Goal: Task Accomplishment & Management: Use online tool/utility

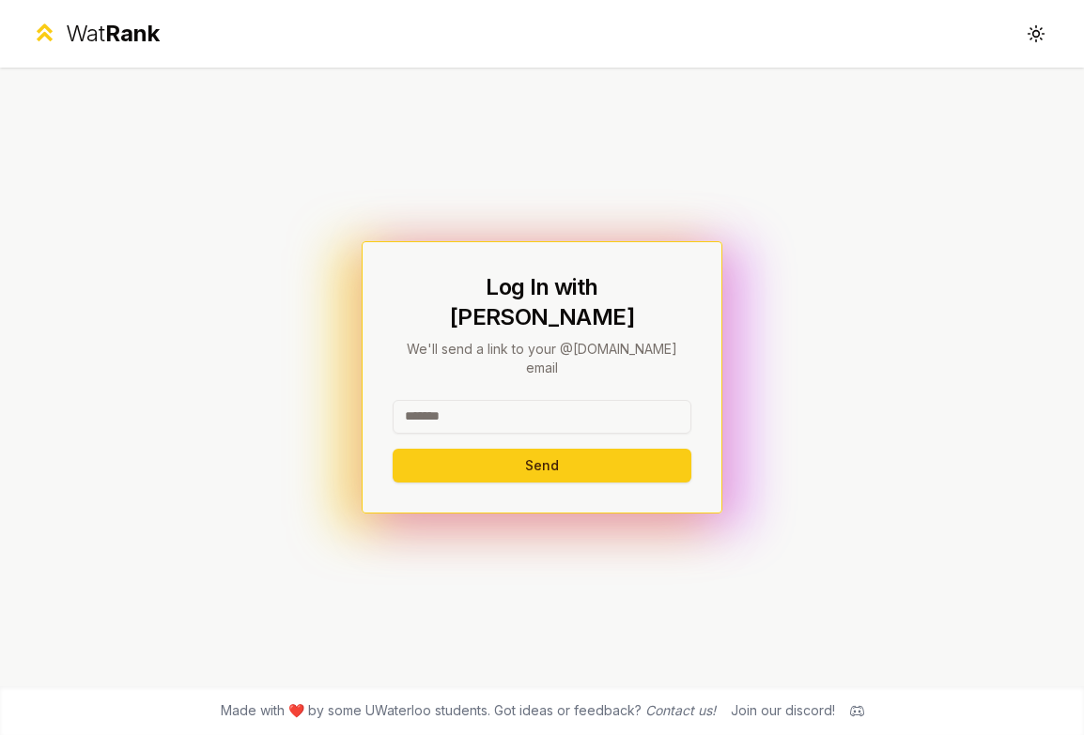
click at [428, 400] on input at bounding box center [542, 417] width 299 height 34
type input "********"
click at [393, 449] on button "Send" at bounding box center [542, 466] width 299 height 34
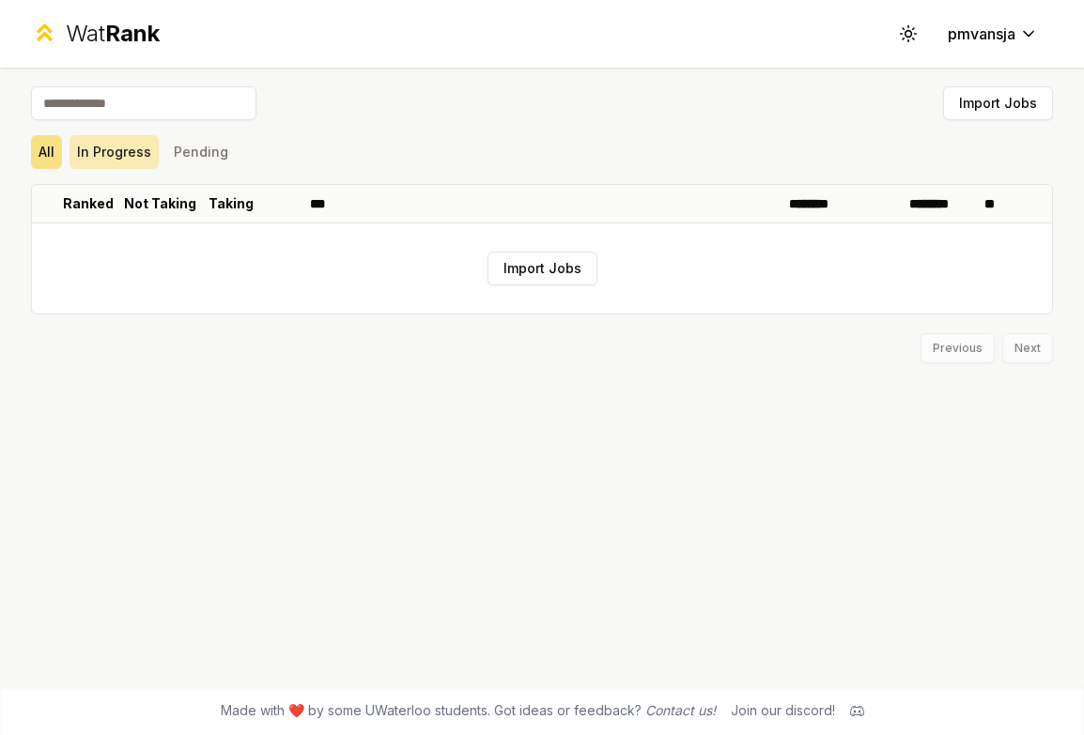
click at [100, 135] on button "In Progress" at bounding box center [114, 152] width 89 height 34
click at [161, 163] on div "All In Progress Pending" at bounding box center [542, 152] width 1022 height 34
click at [201, 156] on button "Pending" at bounding box center [201, 152] width 70 height 34
